Goal: Check status: Check status

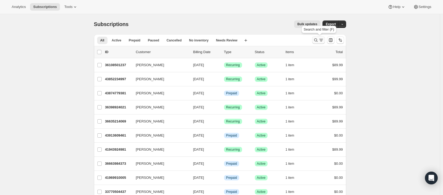
click at [319, 42] on icon "Search and filter results" at bounding box center [315, 39] width 5 height 5
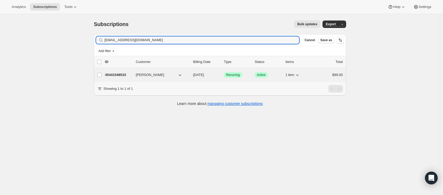
type input "jo.sheridan93@gmail.com"
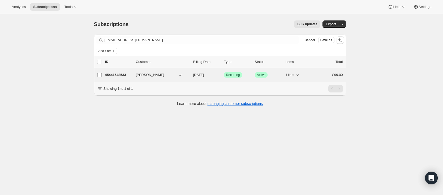
click at [116, 74] on p "45441548533" at bounding box center [118, 74] width 27 height 5
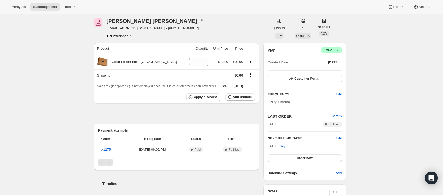
scroll to position [13, 0]
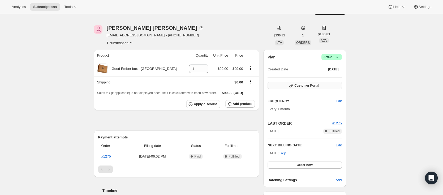
click at [308, 85] on span "Customer Portal" at bounding box center [307, 85] width 25 height 4
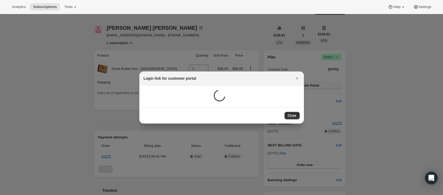
scroll to position [0, 0]
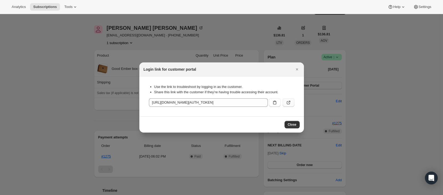
click at [291, 103] on button ":rca:" at bounding box center [289, 102] width 12 height 8
click at [296, 72] on button "Close" at bounding box center [296, 69] width 7 height 7
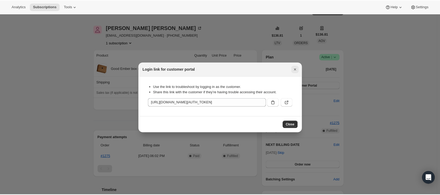
scroll to position [13, 0]
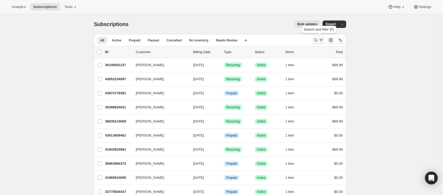
click at [316, 42] on icon "Search and filter results" at bounding box center [315, 39] width 5 height 5
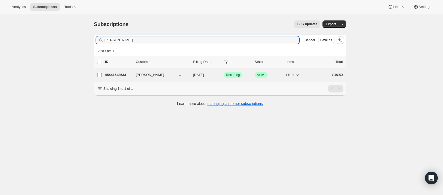
type input "[PERSON_NAME]"
click at [122, 73] on p "45441548533" at bounding box center [118, 74] width 27 height 5
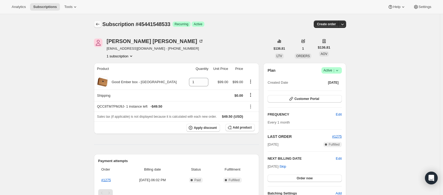
click at [97, 24] on icon "Subscriptions" at bounding box center [97, 24] width 5 height 5
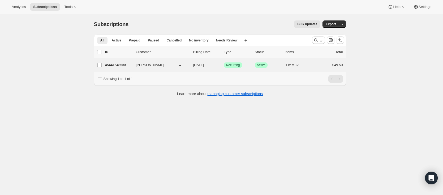
click at [124, 66] on p "45441548533" at bounding box center [118, 64] width 27 height 5
